Goal: Navigation & Orientation: Find specific page/section

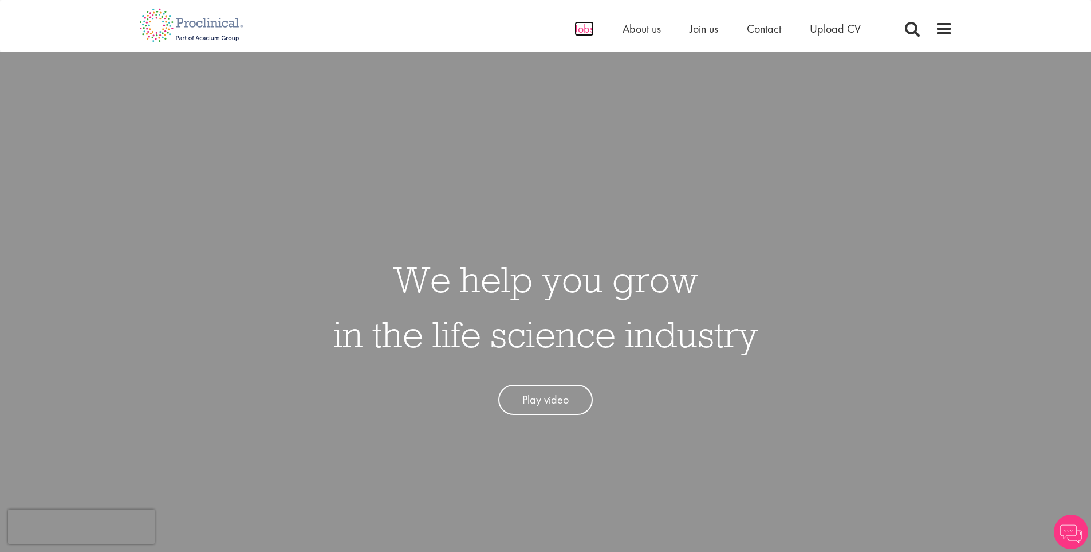
click at [580, 28] on span "Jobs" at bounding box center [584, 28] width 19 height 15
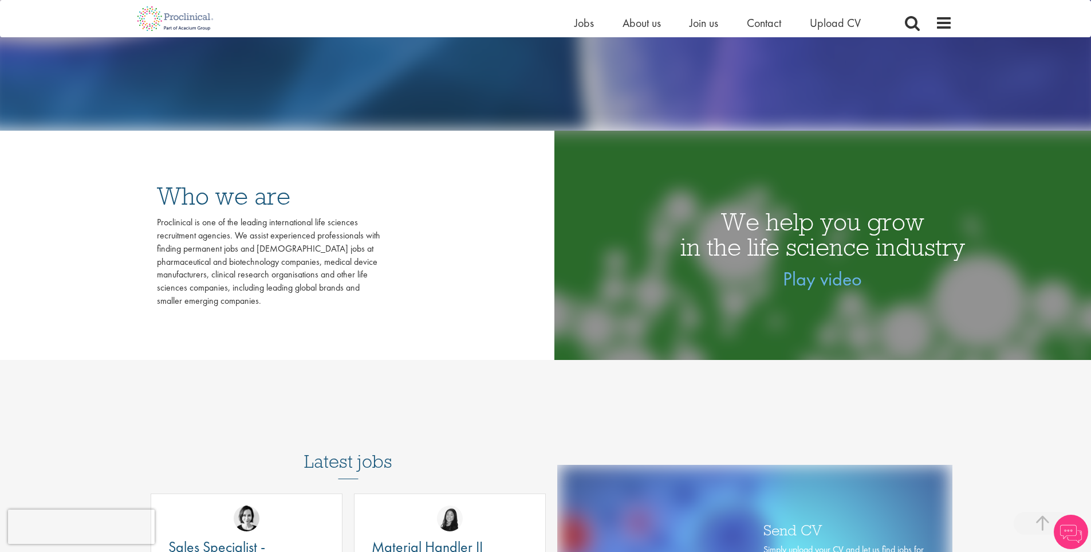
scroll to position [286, 0]
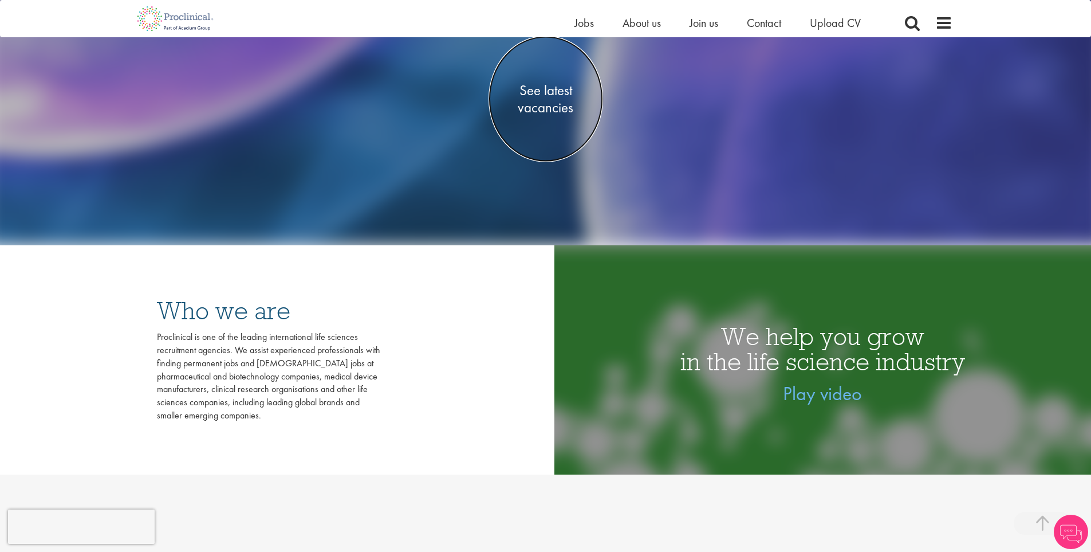
click at [543, 111] on span "See latest vacancies" at bounding box center [546, 98] width 115 height 34
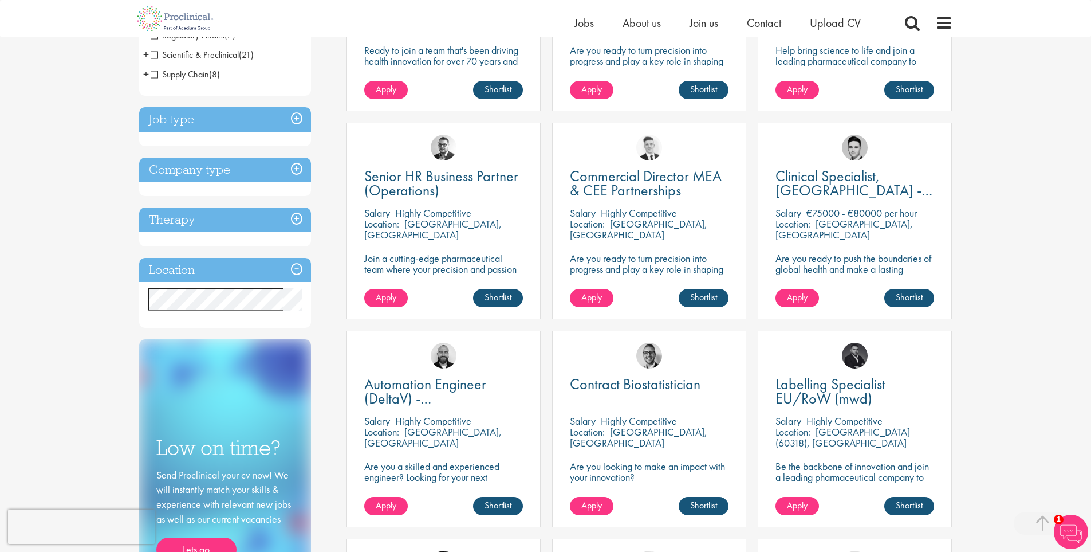
scroll to position [286, 0]
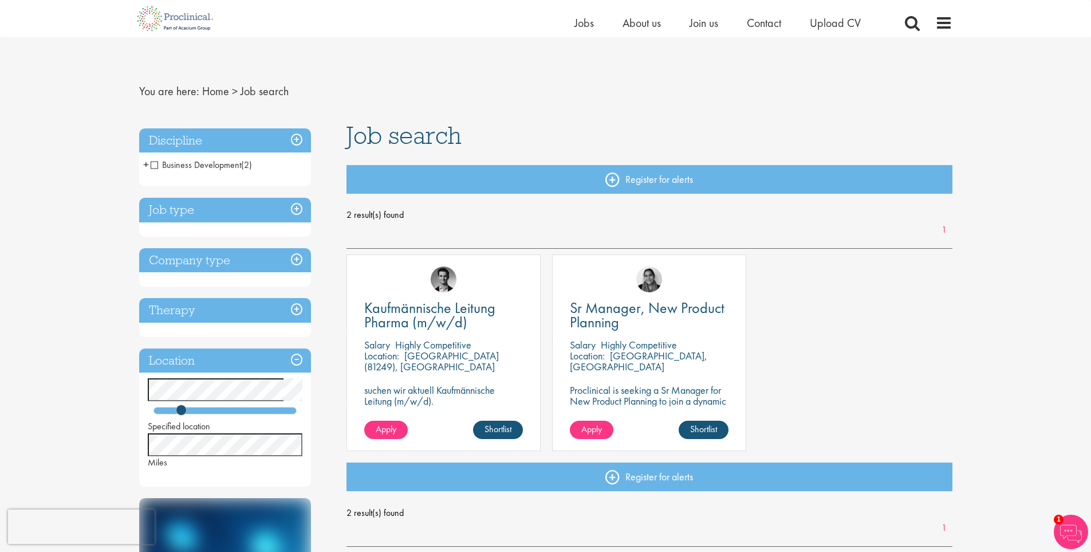
scroll to position [115, 0]
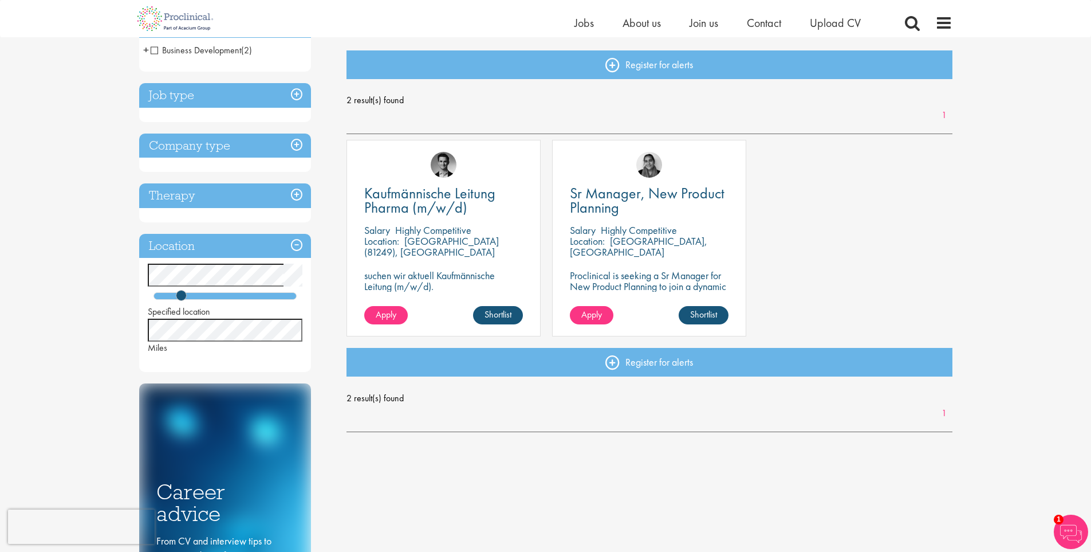
click at [203, 294] on div at bounding box center [225, 295] width 143 height 7
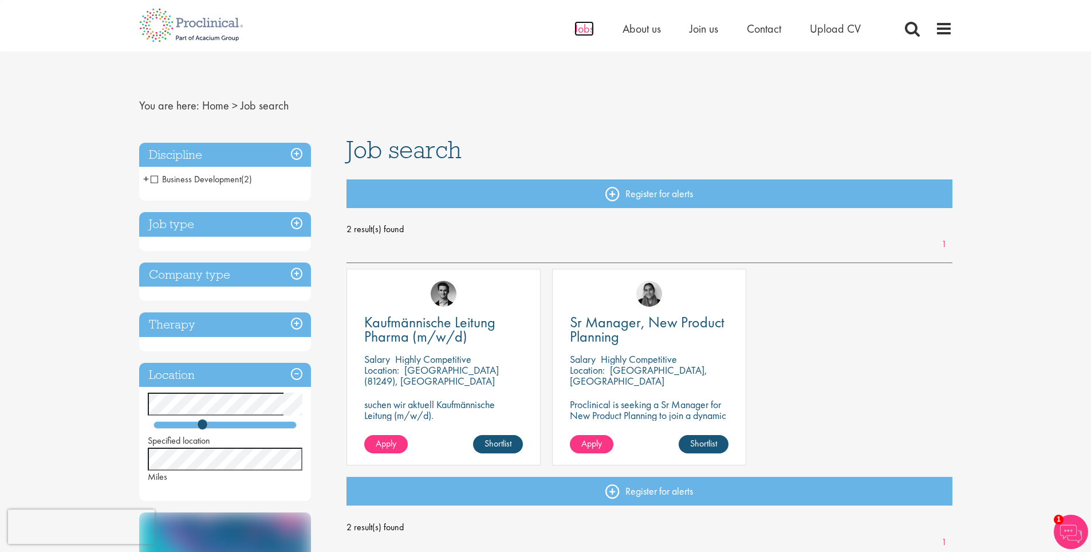
click at [583, 33] on span "Jobs" at bounding box center [584, 28] width 19 height 15
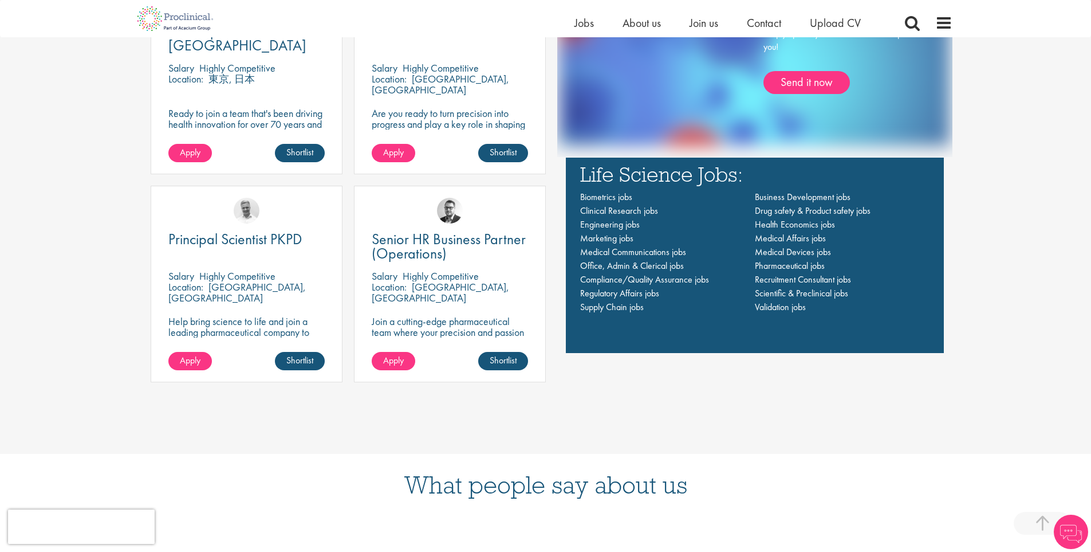
scroll to position [974, 0]
